Goal: Transaction & Acquisition: Purchase product/service

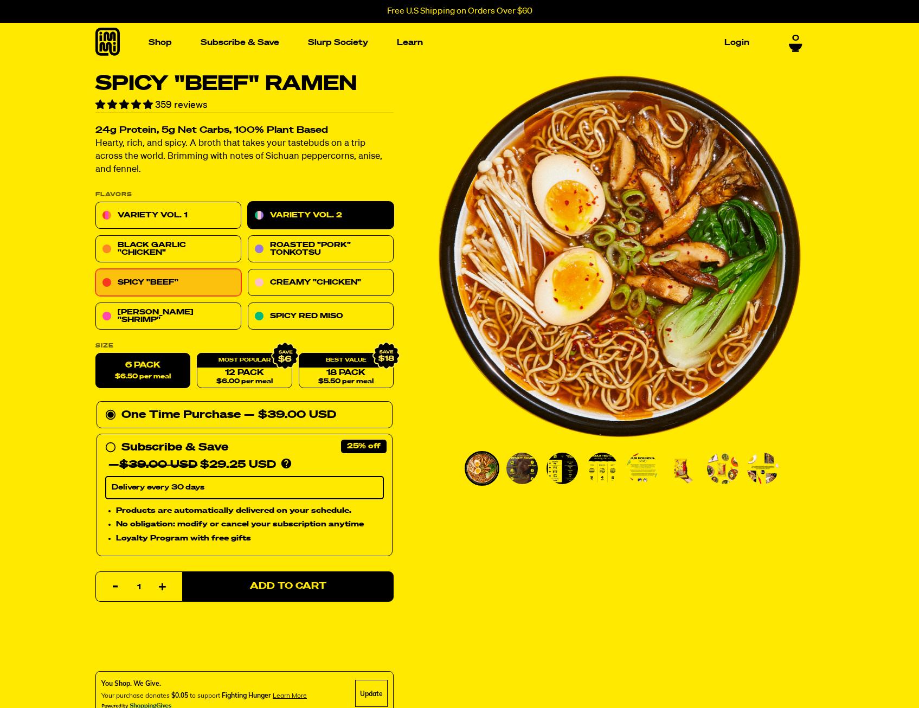
click at [310, 212] on link "Variety Vol. 2" at bounding box center [321, 215] width 146 height 27
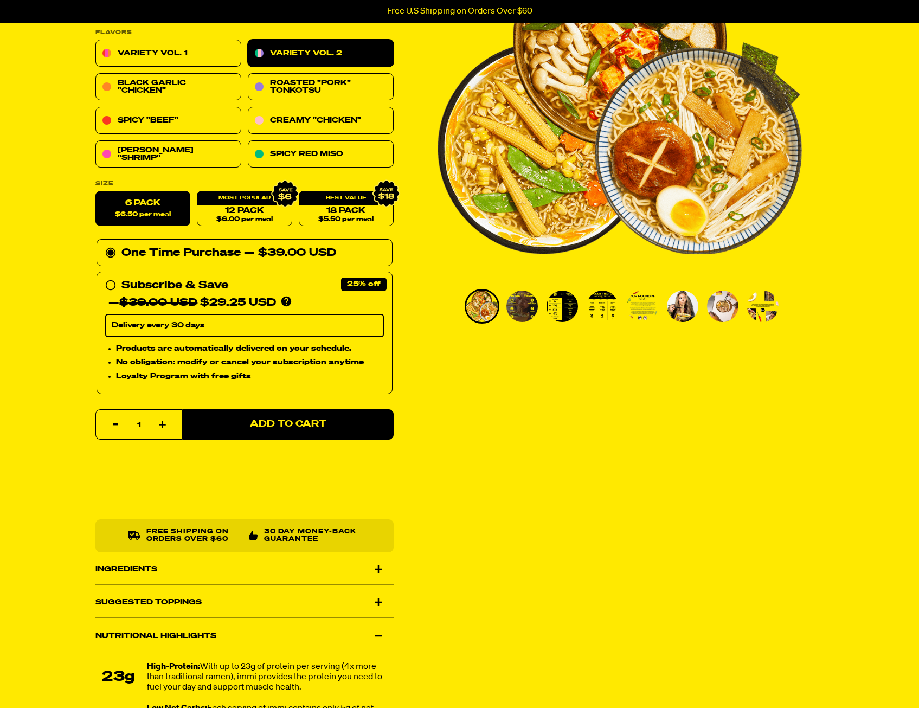
scroll to position [163, 0]
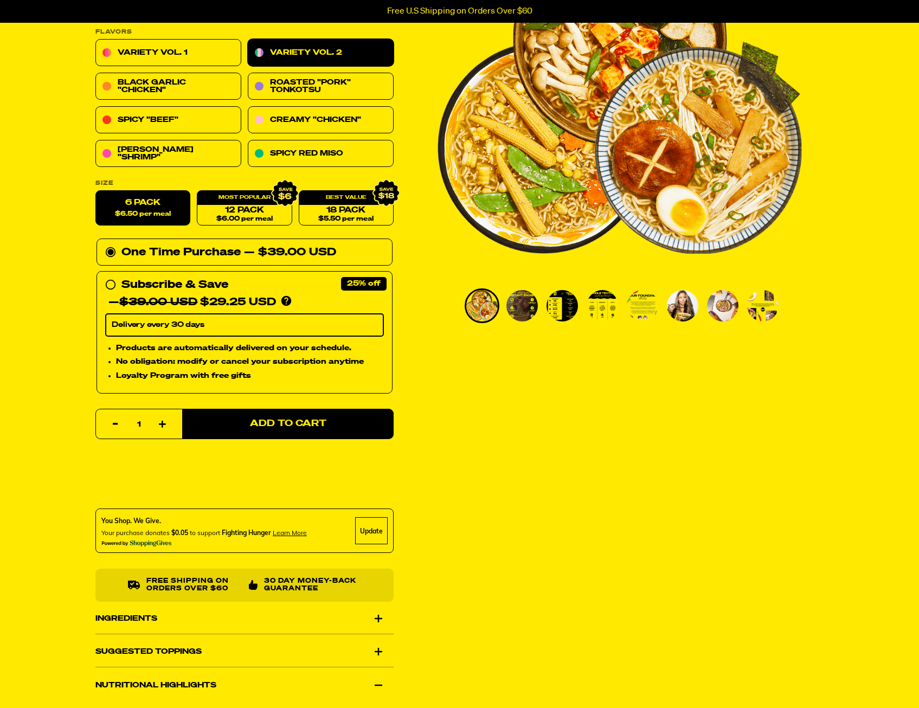
click at [533, 303] on img "Go to slide 2" at bounding box center [521, 305] width 31 height 31
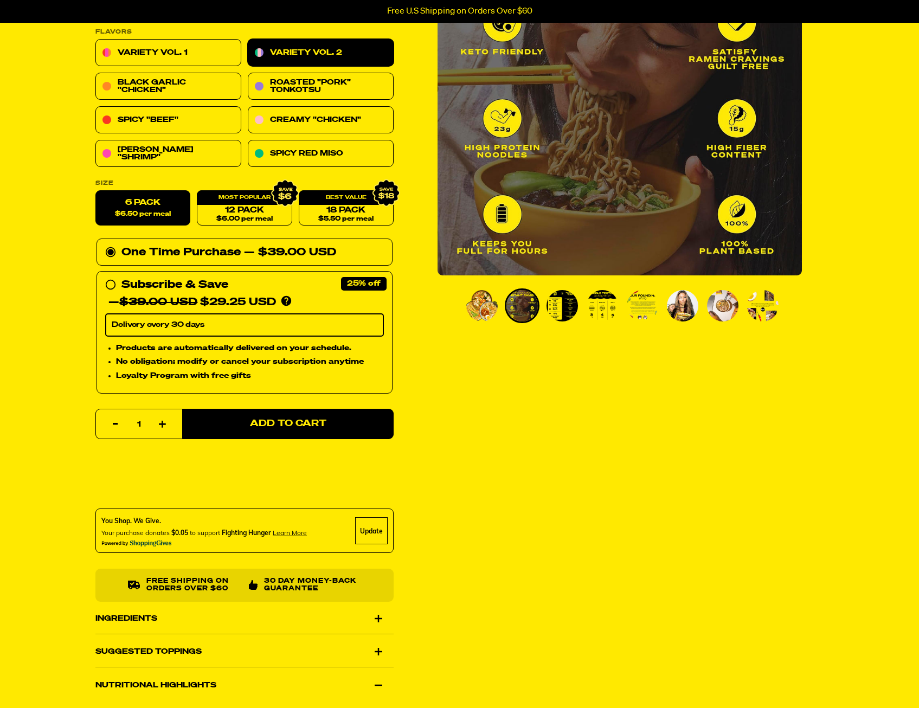
click at [576, 301] on img "Go to slide 3" at bounding box center [562, 305] width 31 height 31
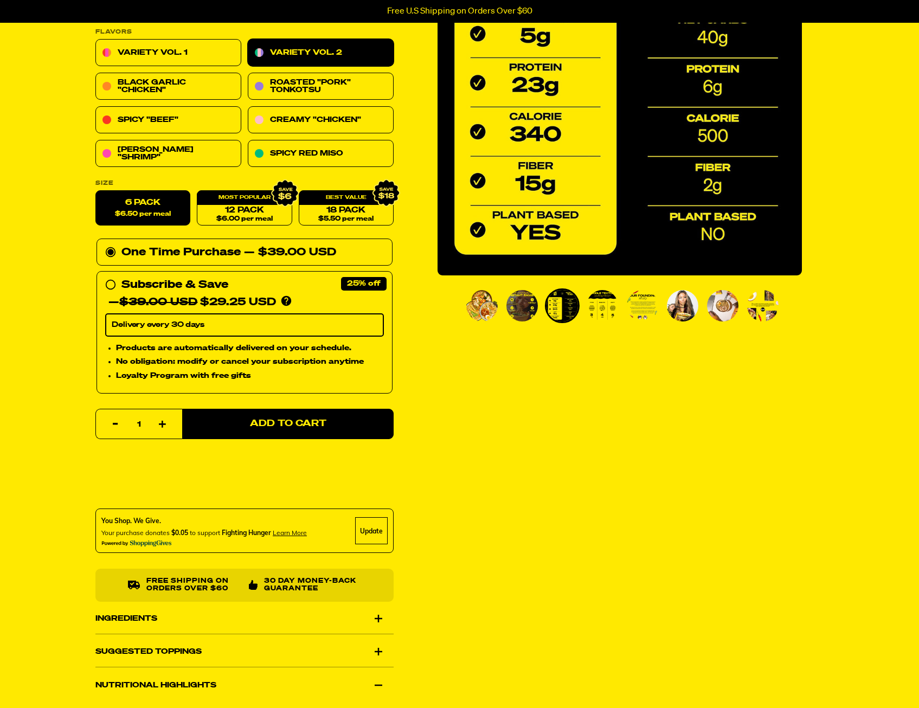
click at [646, 304] on img "Go to slide 5" at bounding box center [642, 305] width 31 height 31
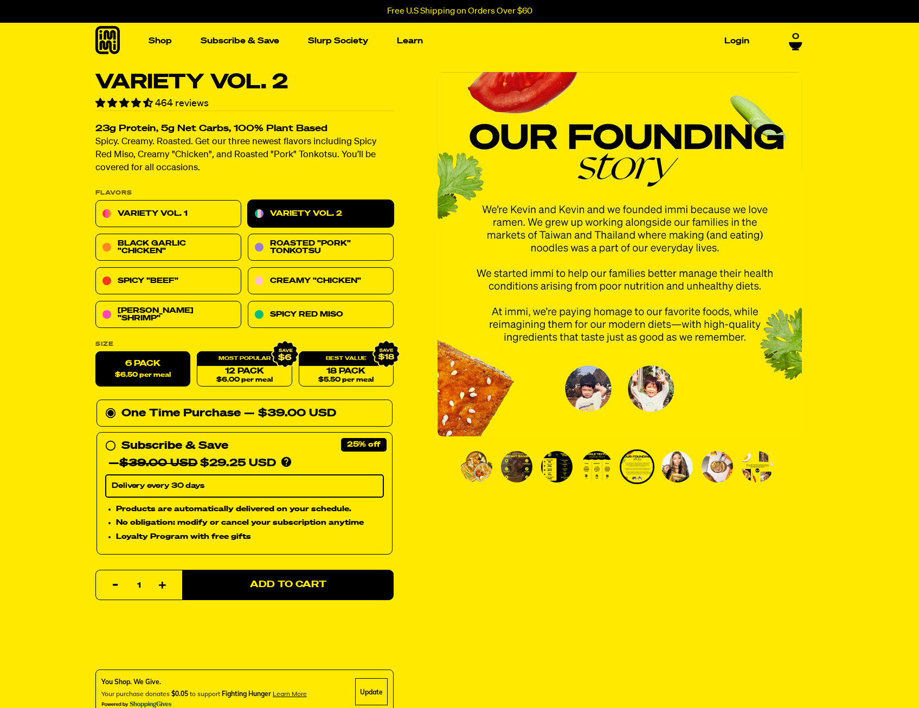
scroll to position [0, 0]
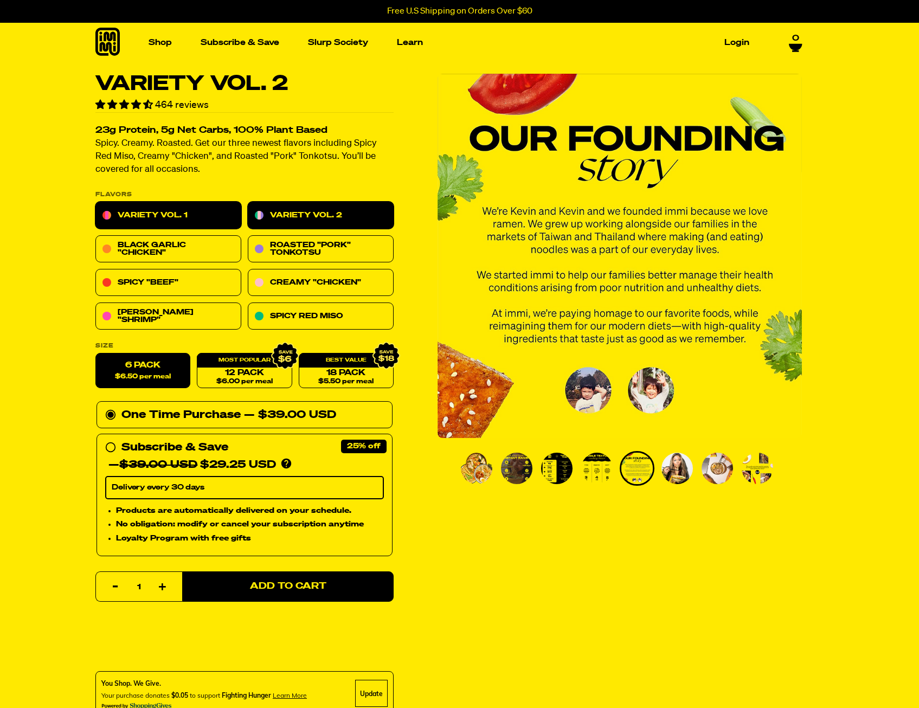
click at [123, 213] on link "Variety Vol. 1" at bounding box center [168, 215] width 146 height 27
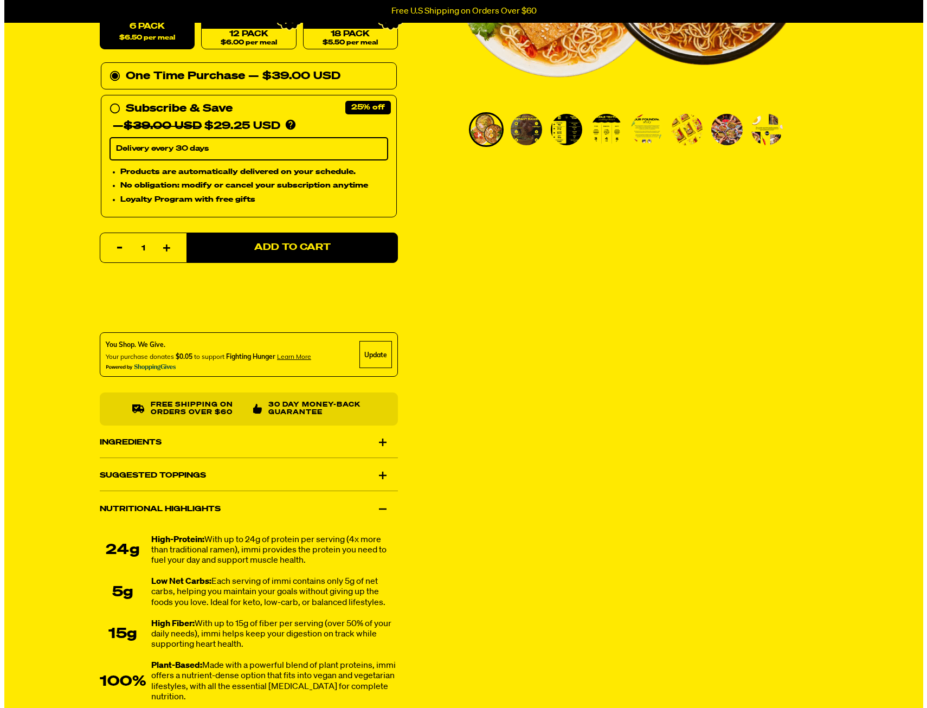
scroll to position [325, 0]
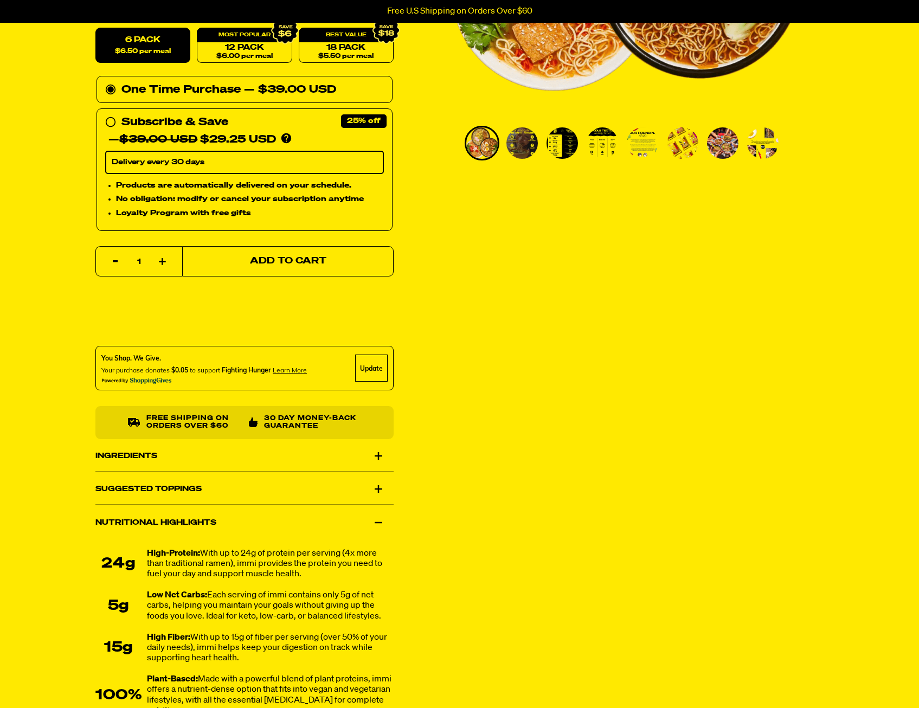
click at [331, 274] on button "Add to Cart" at bounding box center [287, 261] width 211 height 30
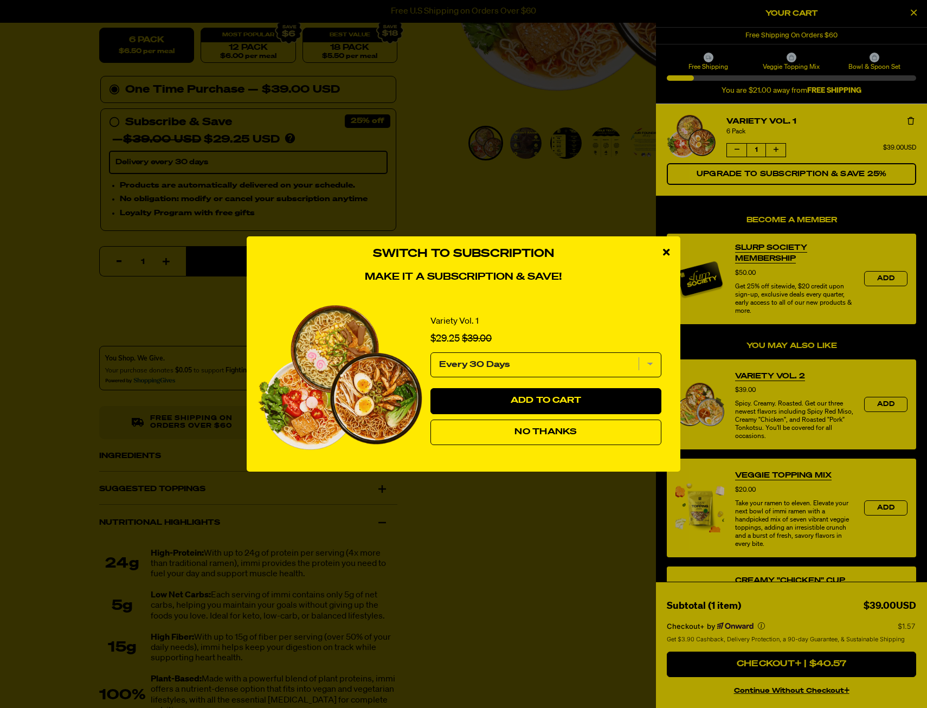
click at [645, 367] on select "Every 30 Days" at bounding box center [546, 364] width 231 height 25
click at [650, 362] on select "Every 30 Days" at bounding box center [546, 364] width 231 height 25
click at [580, 377] on select "Every 30 Days" at bounding box center [546, 364] width 231 height 25
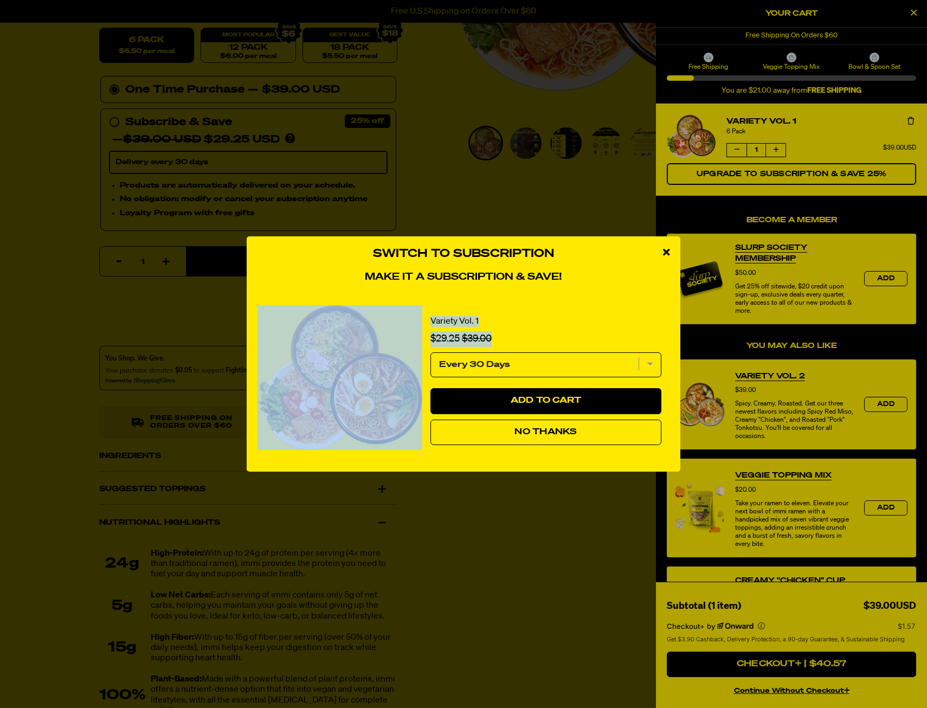
click at [568, 357] on div "Variety Vol. 1 Sale price $29.25 Original price $39.00 Every 30 Days Add to Car…" at bounding box center [464, 377] width 412 height 167
click at [566, 362] on select "Every 30 Days" at bounding box center [546, 364] width 231 height 25
drag, startPoint x: 566, startPoint y: 362, endPoint x: 537, endPoint y: 363, distance: 28.2
click at [566, 362] on select "Every 30 Days" at bounding box center [546, 364] width 231 height 25
click at [537, 363] on select "Every 30 Days" at bounding box center [546, 364] width 231 height 25
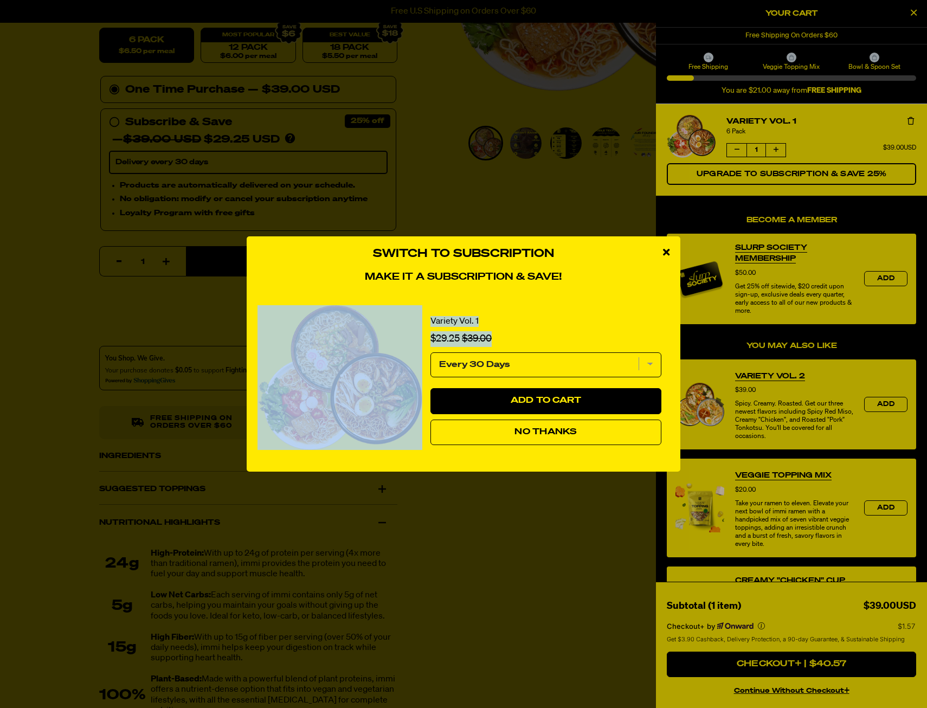
click at [625, 311] on div "Variety Vol. 1 Sale price $29.25 Original price $39.00" at bounding box center [545, 329] width 247 height 37
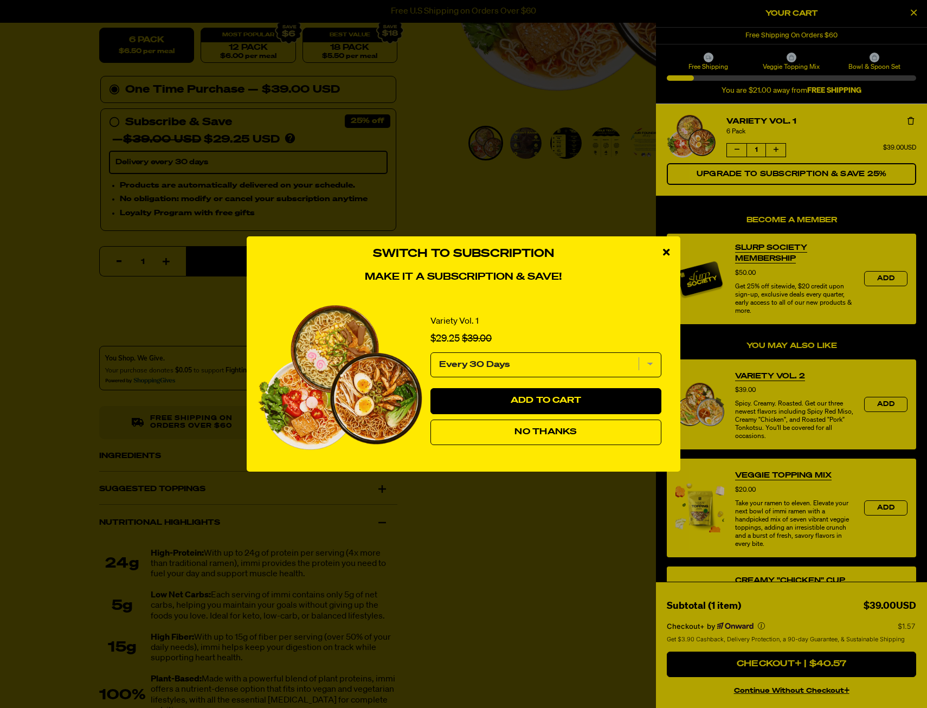
click at [467, 432] on button "No Thanks" at bounding box center [546, 433] width 231 height 26
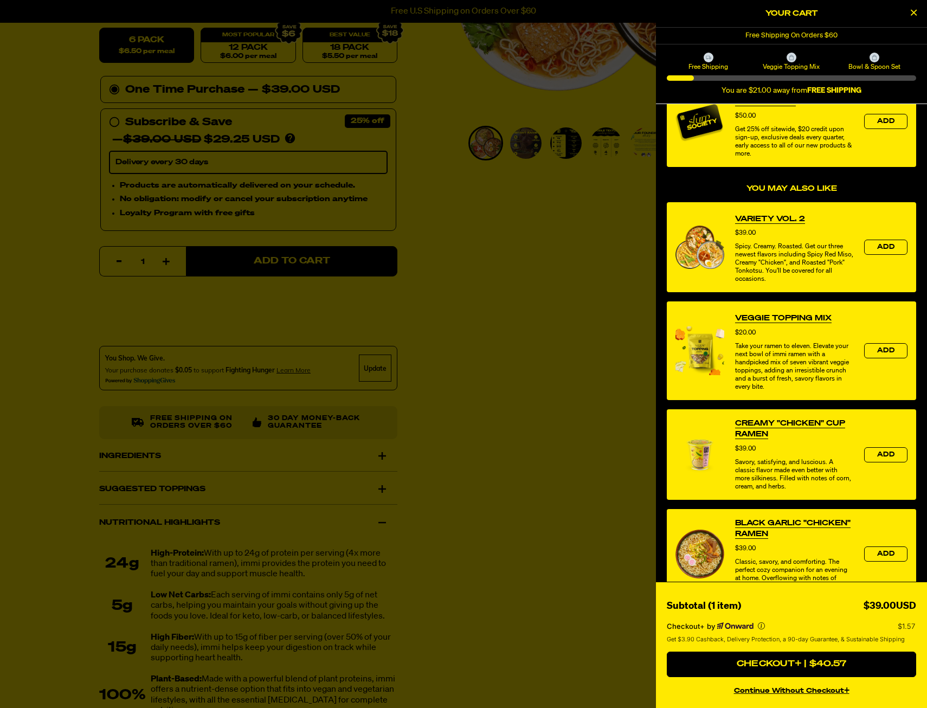
scroll to position [195, 0]
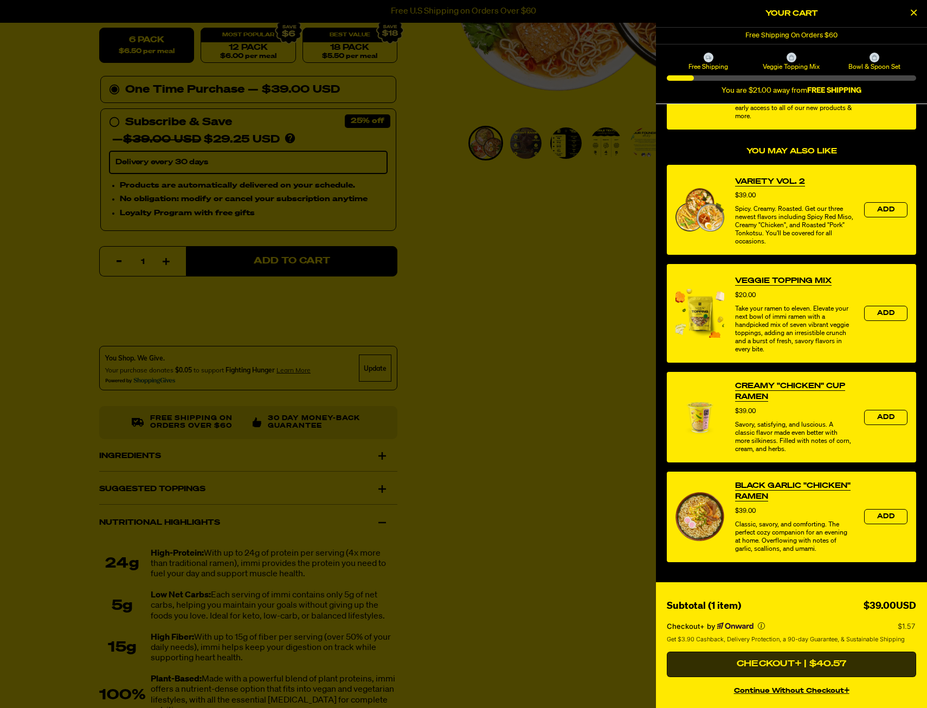
click at [772, 669] on button "Checkout+ | $40.57" at bounding box center [791, 665] width 249 height 26
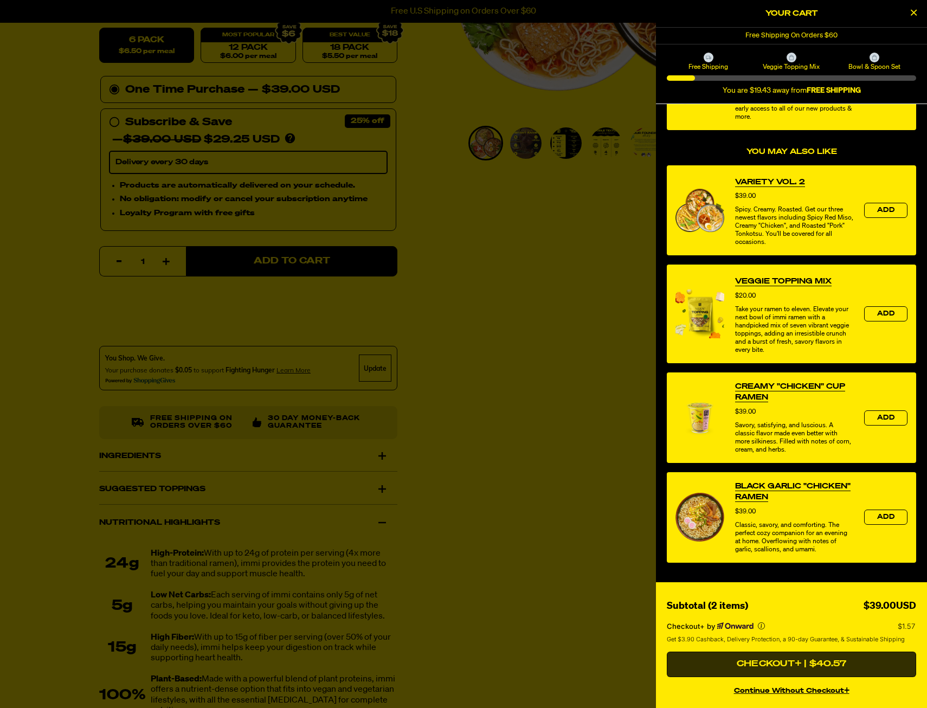
scroll to position [195, 0]
